Goal: Communication & Community: Answer question/provide support

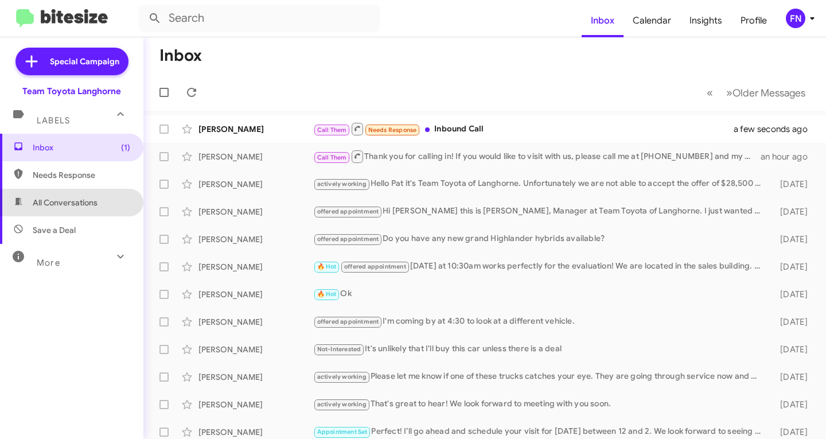
click at [102, 206] on span "All Conversations" at bounding box center [71, 203] width 143 height 28
type input "in:all-conversations"
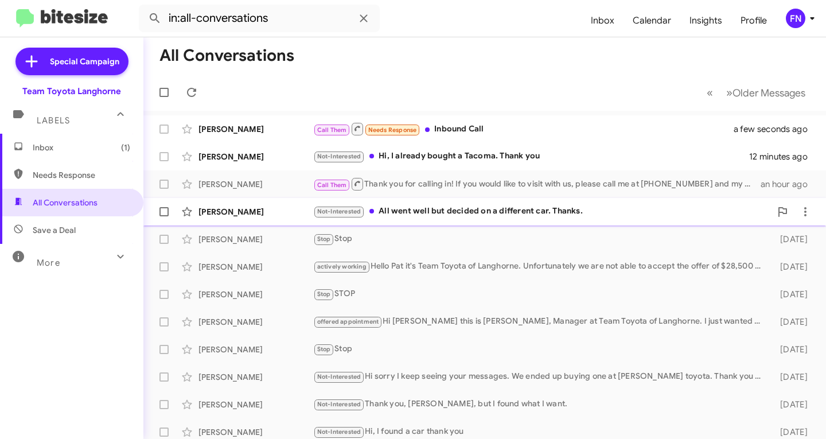
click at [213, 212] on div "[PERSON_NAME]" at bounding box center [255, 211] width 115 height 11
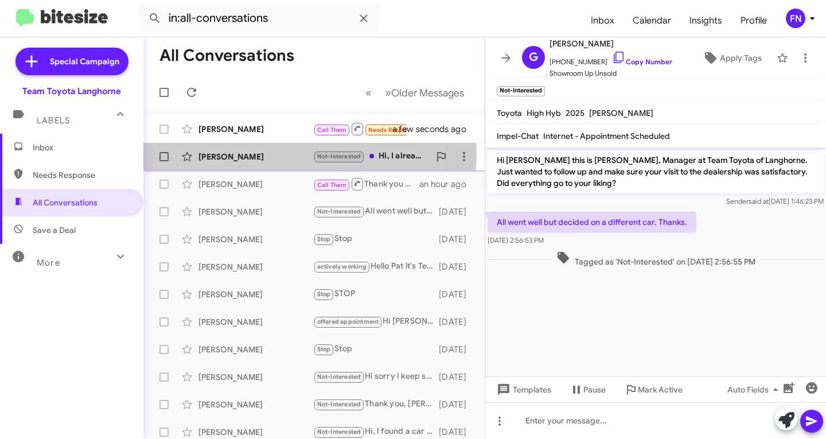
click at [242, 153] on div "[PERSON_NAME]" at bounding box center [255, 156] width 115 height 11
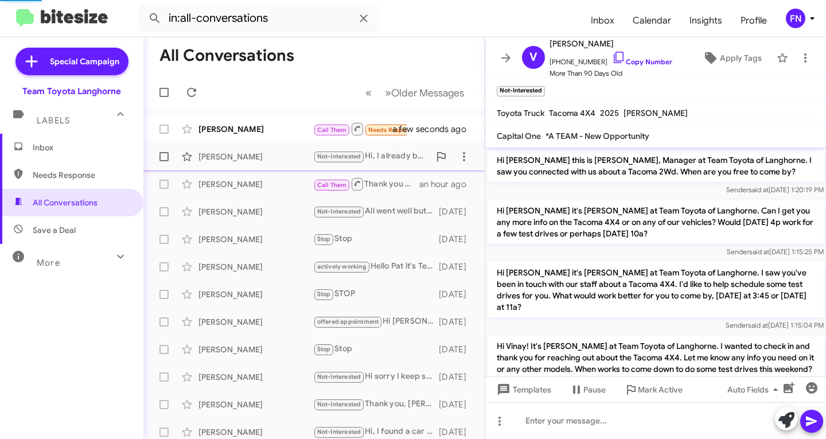
scroll to position [974, 0]
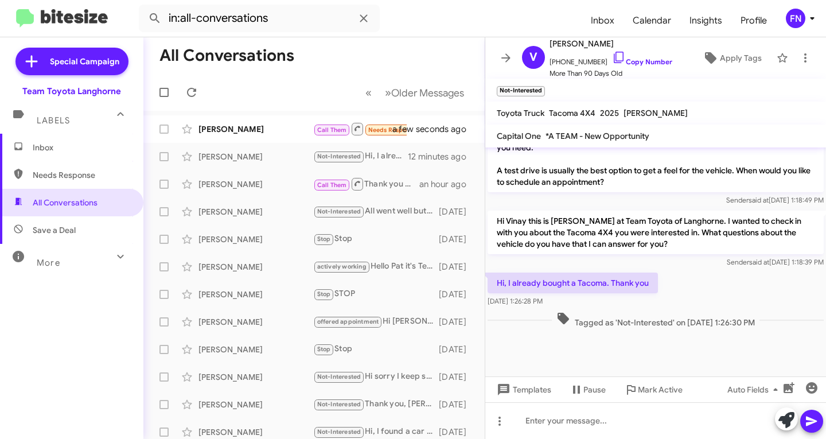
click at [199, 75] on mat-toolbar-row "« Previous » Next Older Messages" at bounding box center [313, 92] width 341 height 37
click at [219, 124] on div "[PERSON_NAME]" at bounding box center [255, 128] width 115 height 11
